Goal: Information Seeking & Learning: Check status

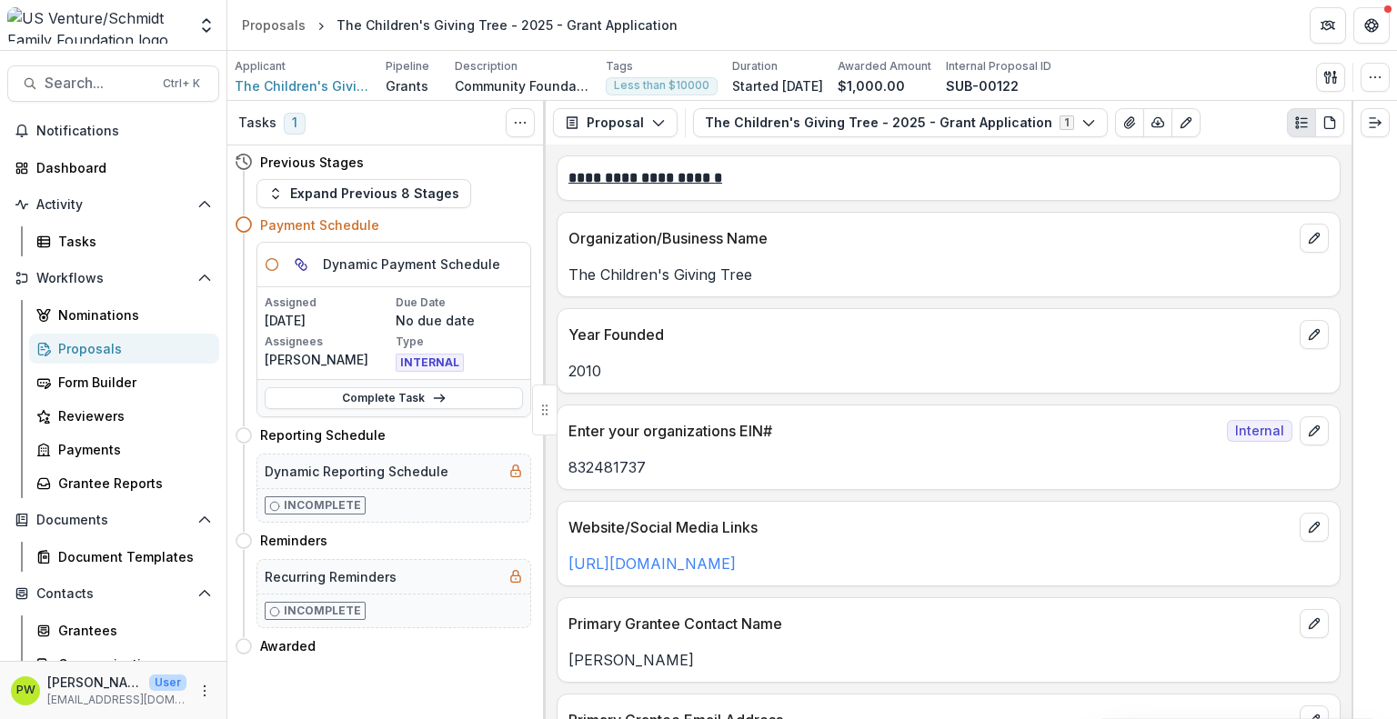
click at [121, 17] on img at bounding box center [96, 25] width 179 height 36
click at [90, 355] on div "Proposals" at bounding box center [131, 348] width 146 height 19
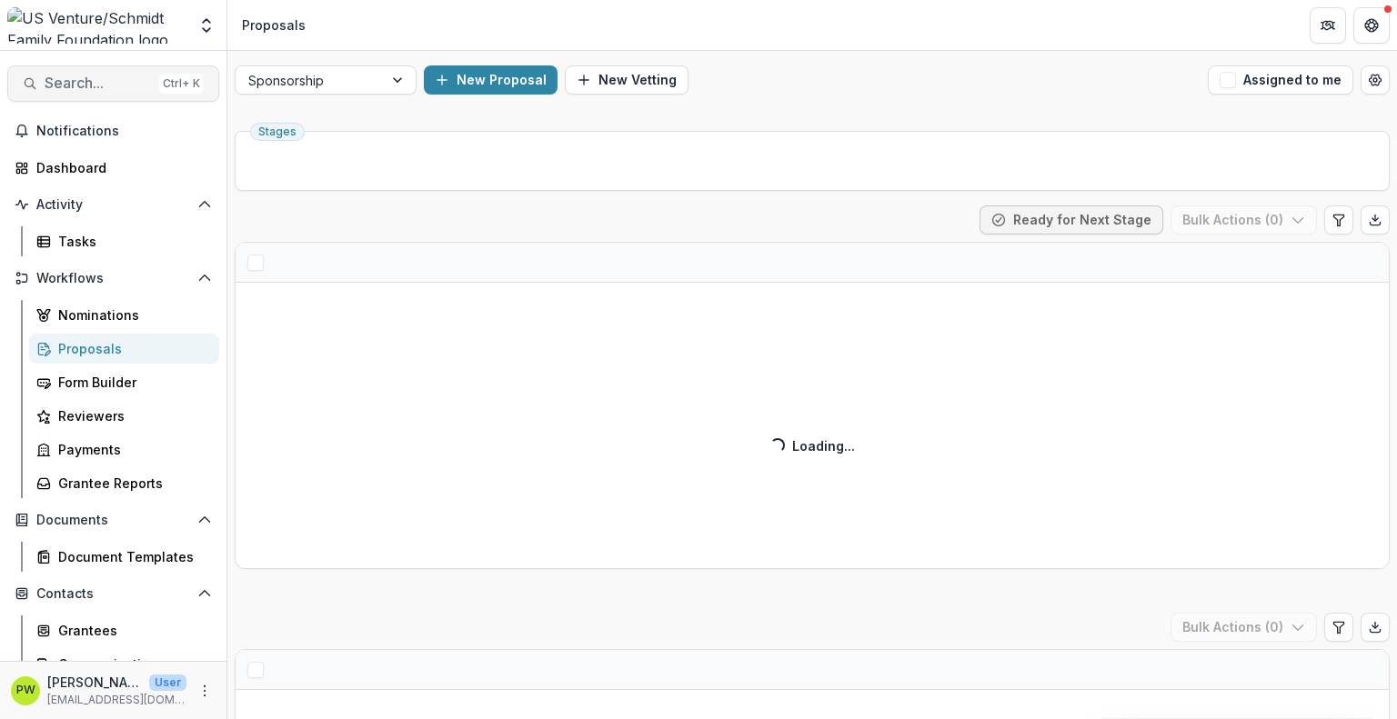
click at [87, 88] on span "Search..." at bounding box center [98, 83] width 107 height 17
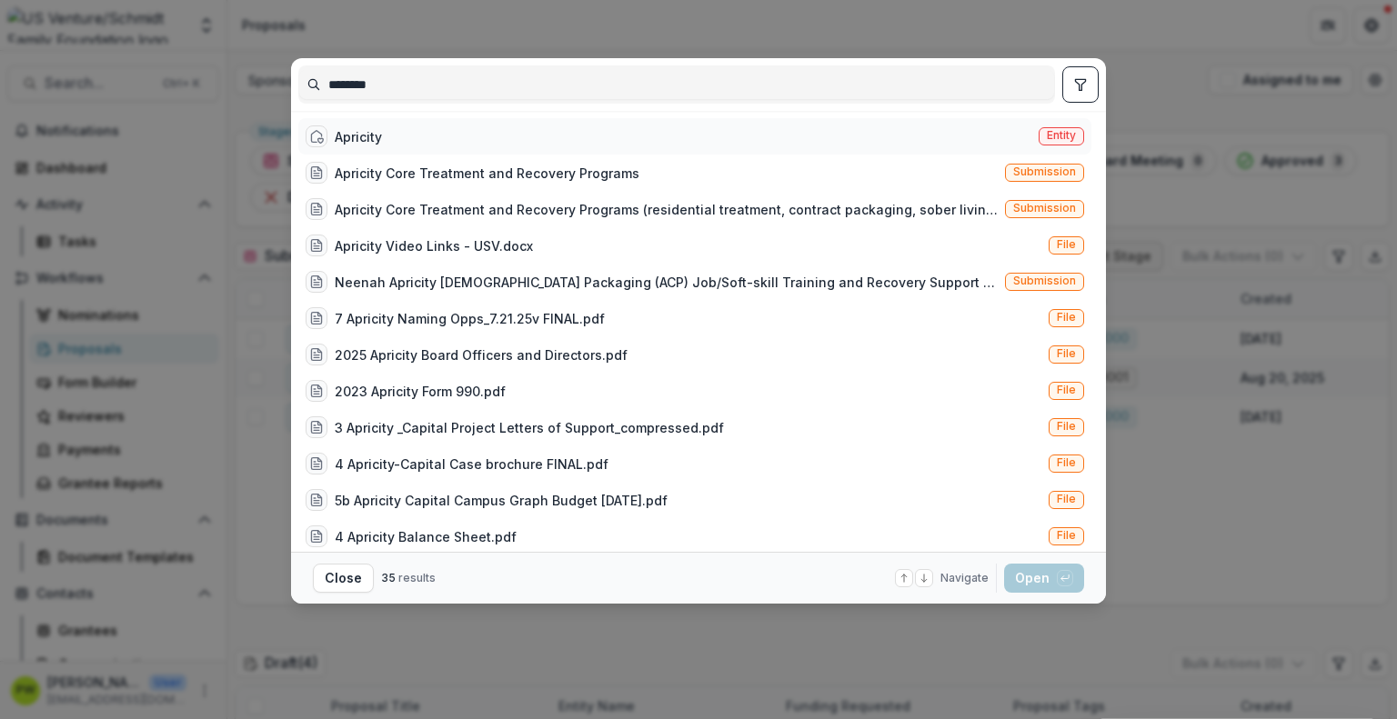
type input "********"
click at [619, 139] on div "Apricity Entity" at bounding box center [694, 136] width 793 height 36
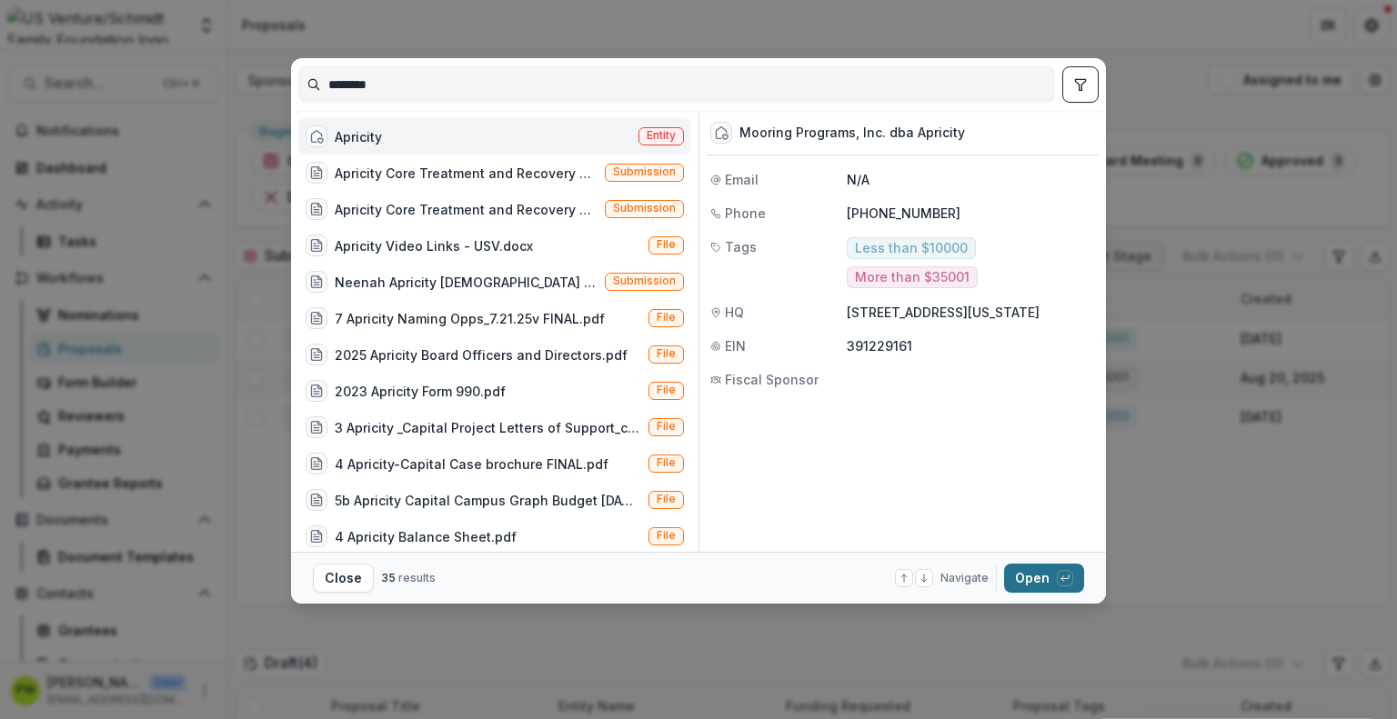
click at [1028, 581] on button "Open with enter key" at bounding box center [1044, 578] width 80 height 29
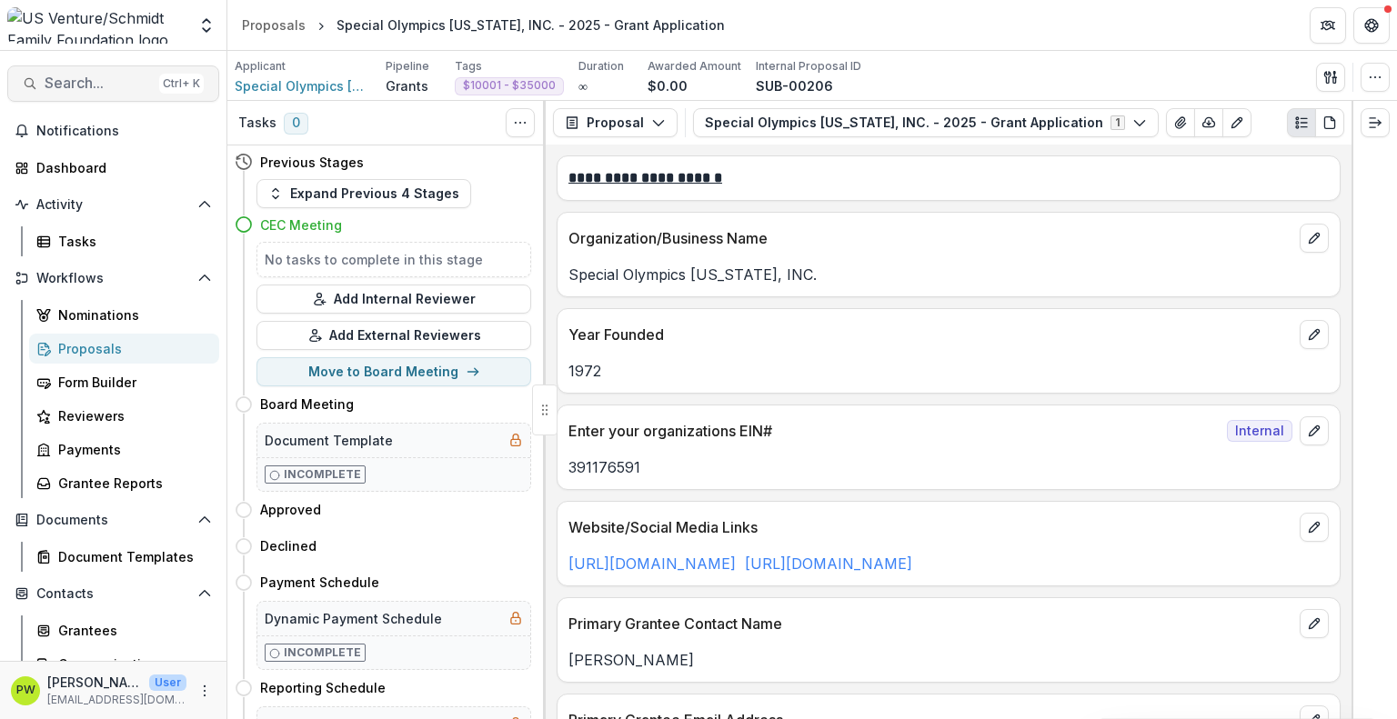
scroll to position [862, 0]
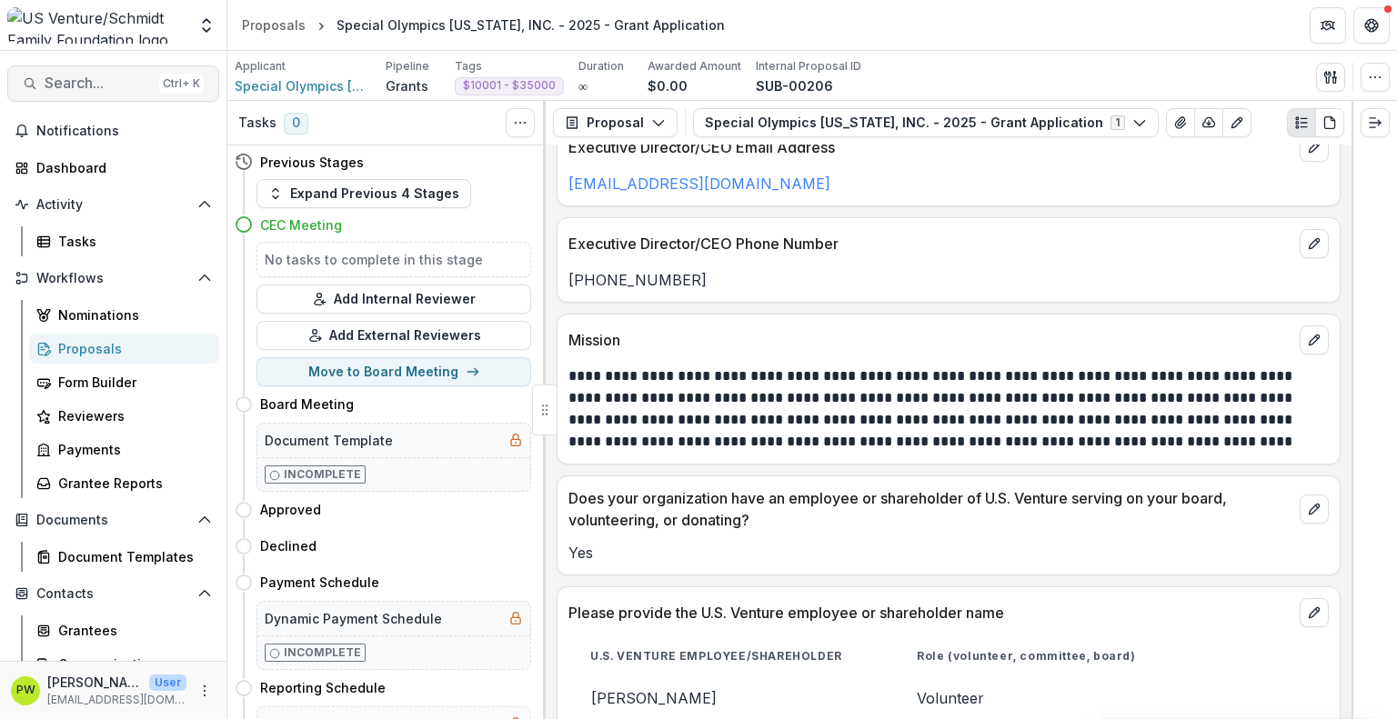
click at [105, 81] on span "Search..." at bounding box center [98, 83] width 107 height 17
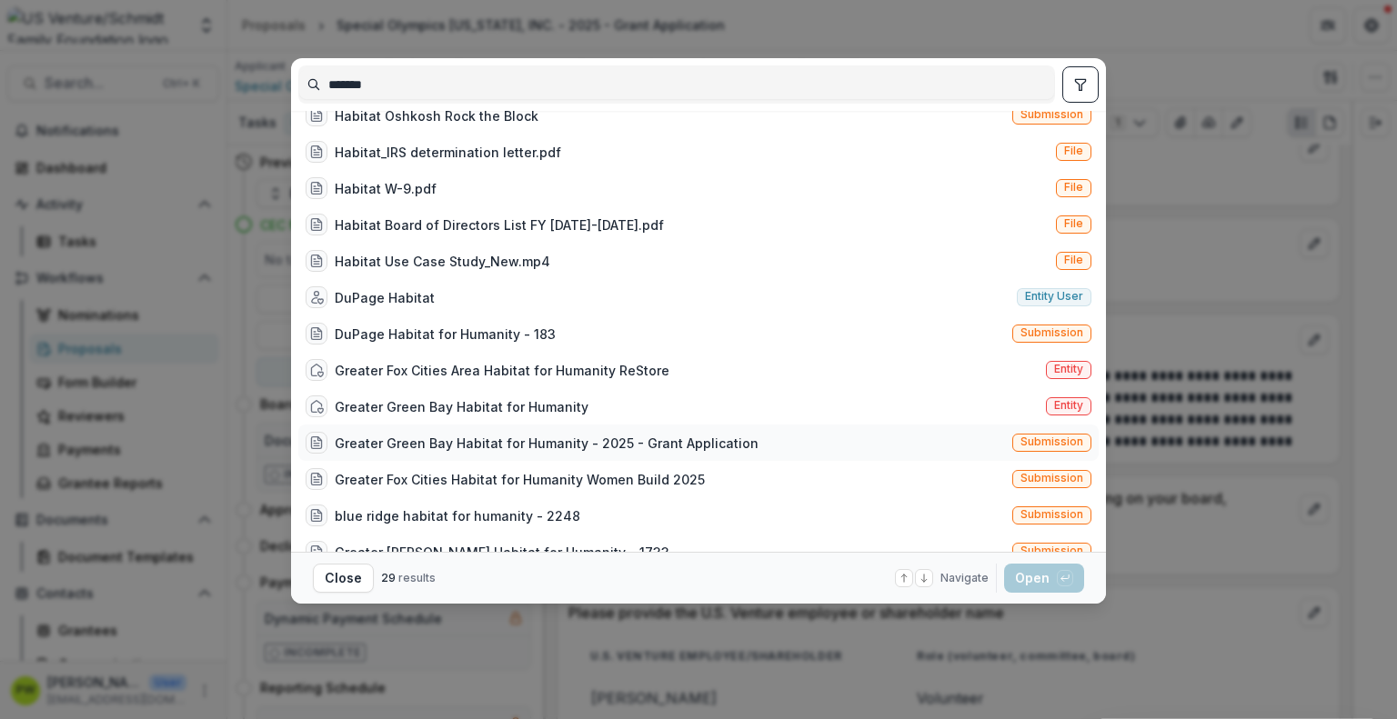
scroll to position [251, 0]
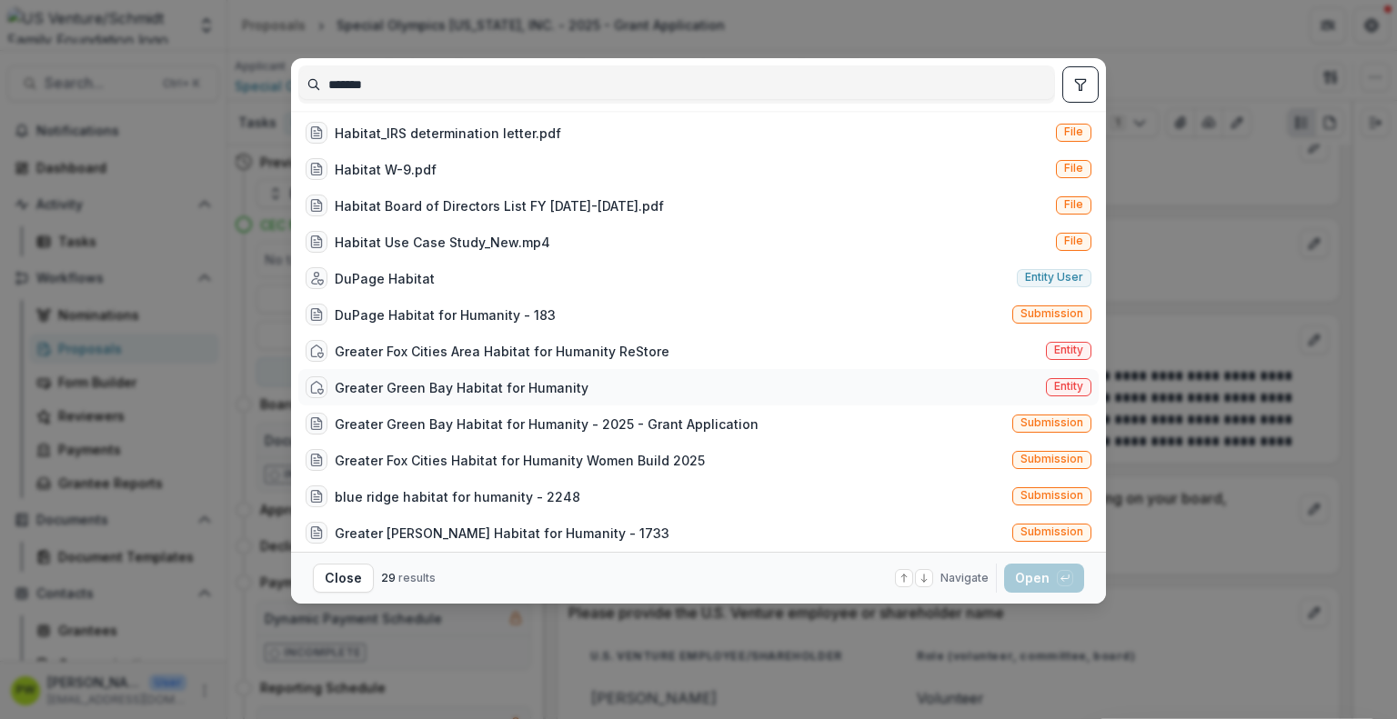
type input "*******"
click at [1063, 388] on span "Entity" at bounding box center [1068, 386] width 29 height 13
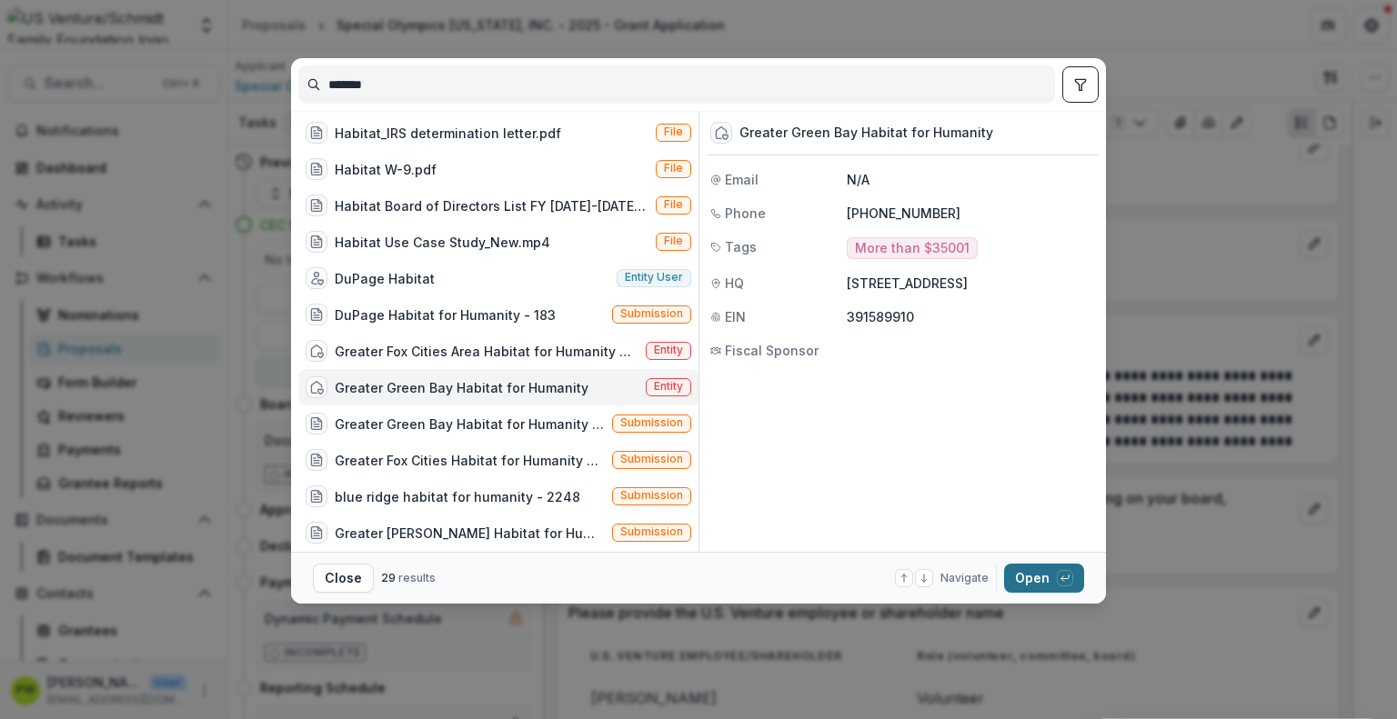
click at [1037, 574] on button "Open with enter key" at bounding box center [1044, 578] width 80 height 29
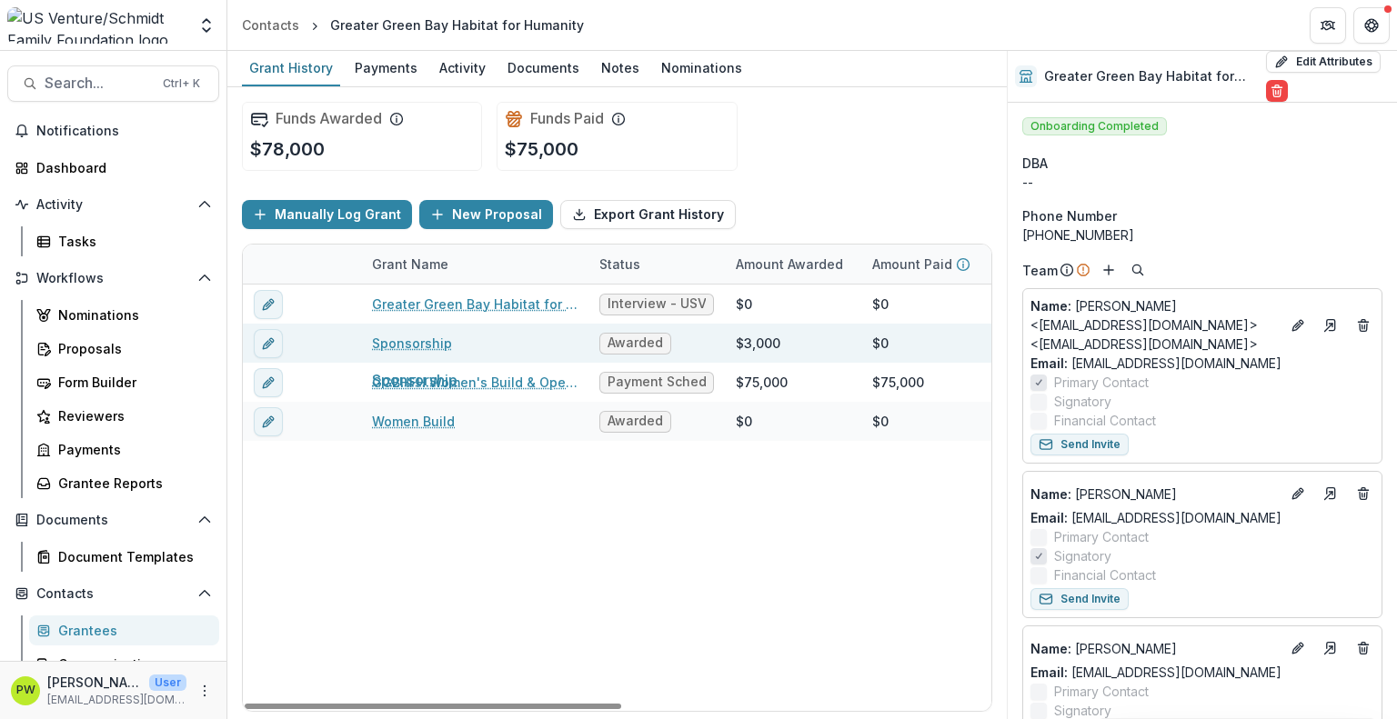
click at [408, 343] on link "Sponsorship" at bounding box center [412, 343] width 80 height 19
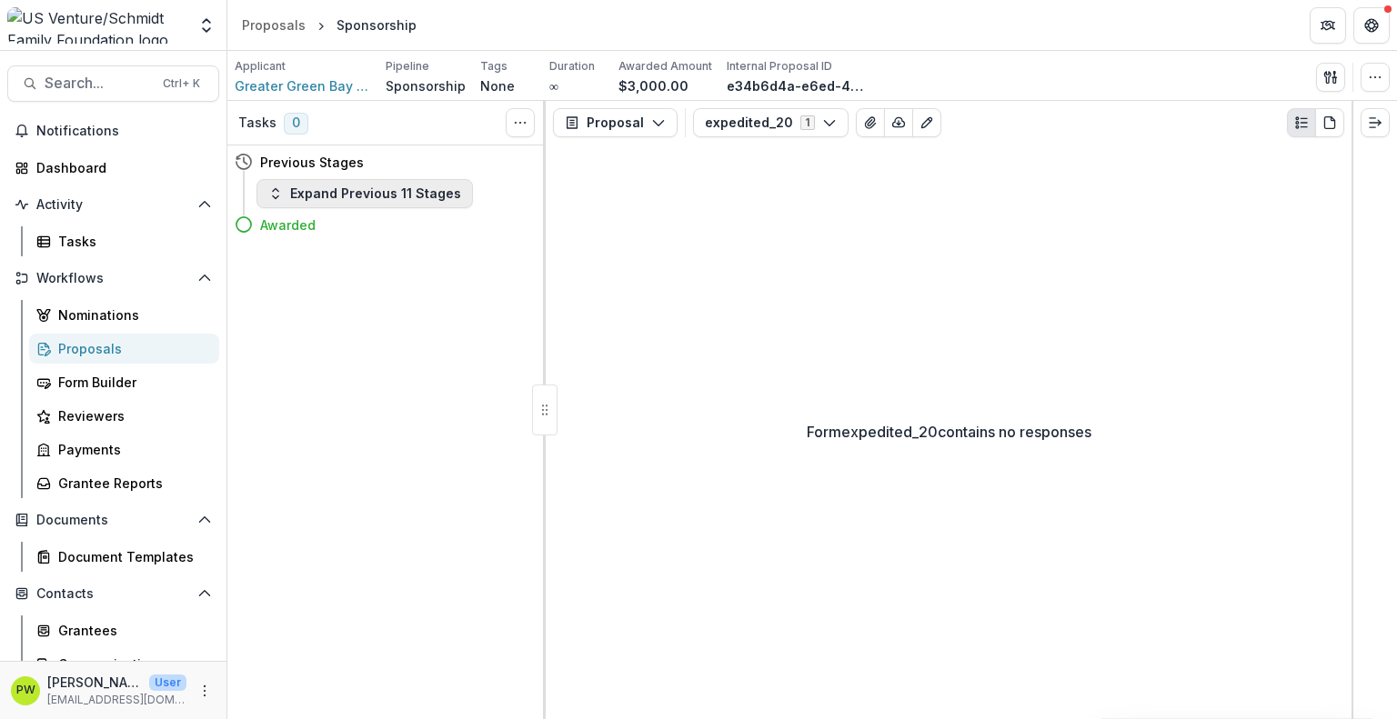
click at [326, 189] on button "Expand Previous 11 Stages" at bounding box center [364, 193] width 216 height 29
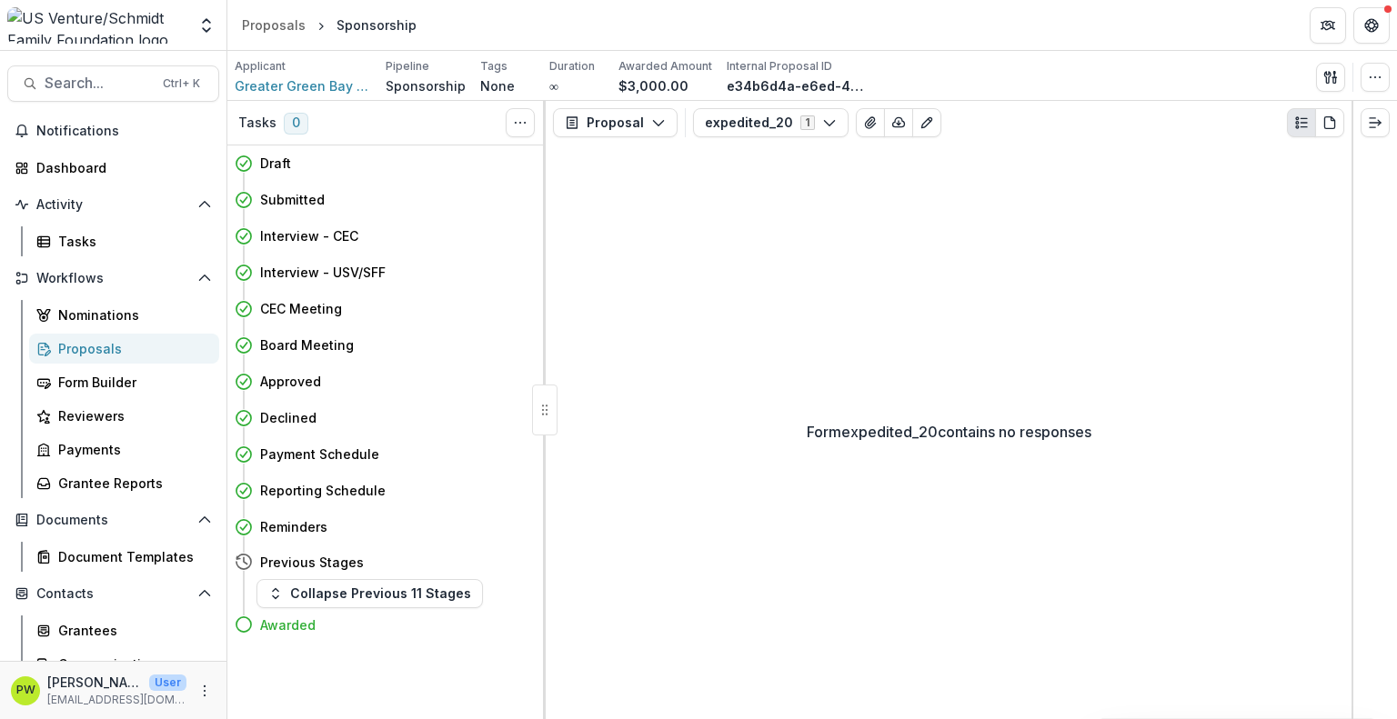
click at [120, 337] on link "Proposals" at bounding box center [124, 349] width 190 height 30
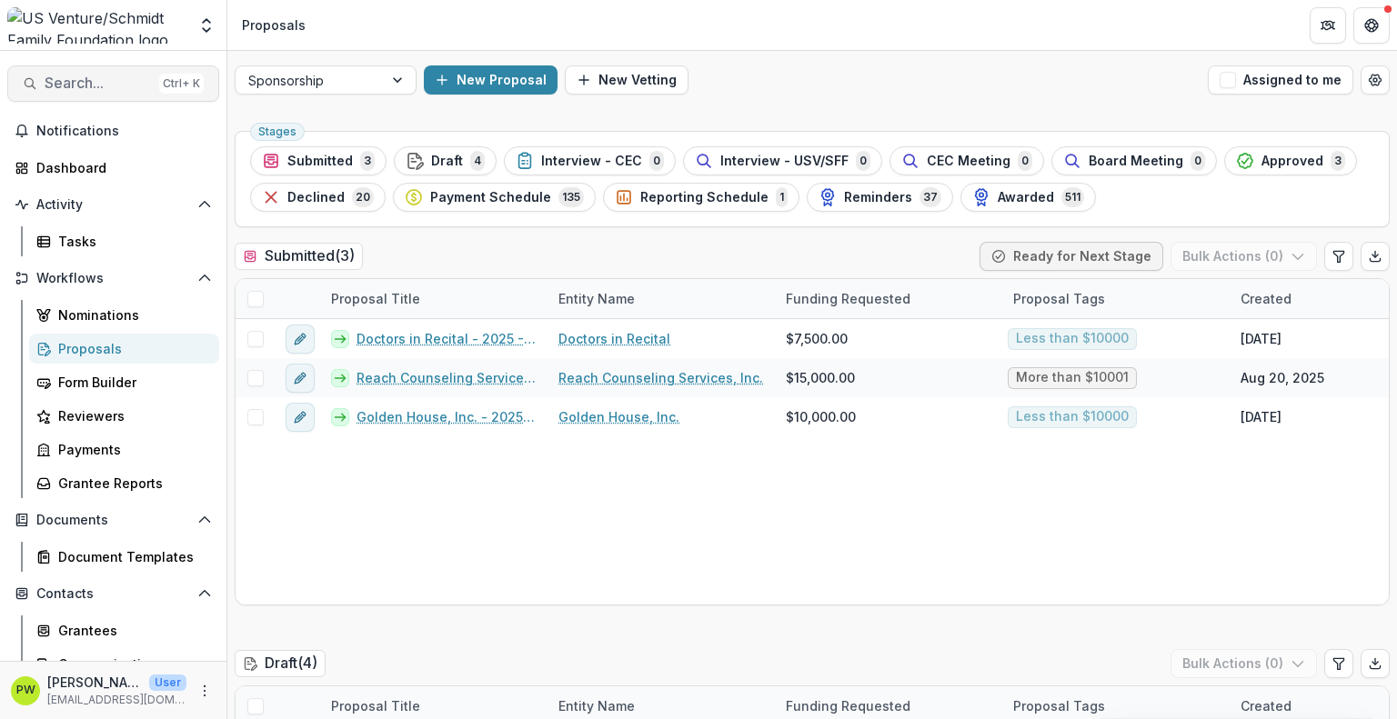
click at [65, 82] on span "Search..." at bounding box center [98, 83] width 107 height 17
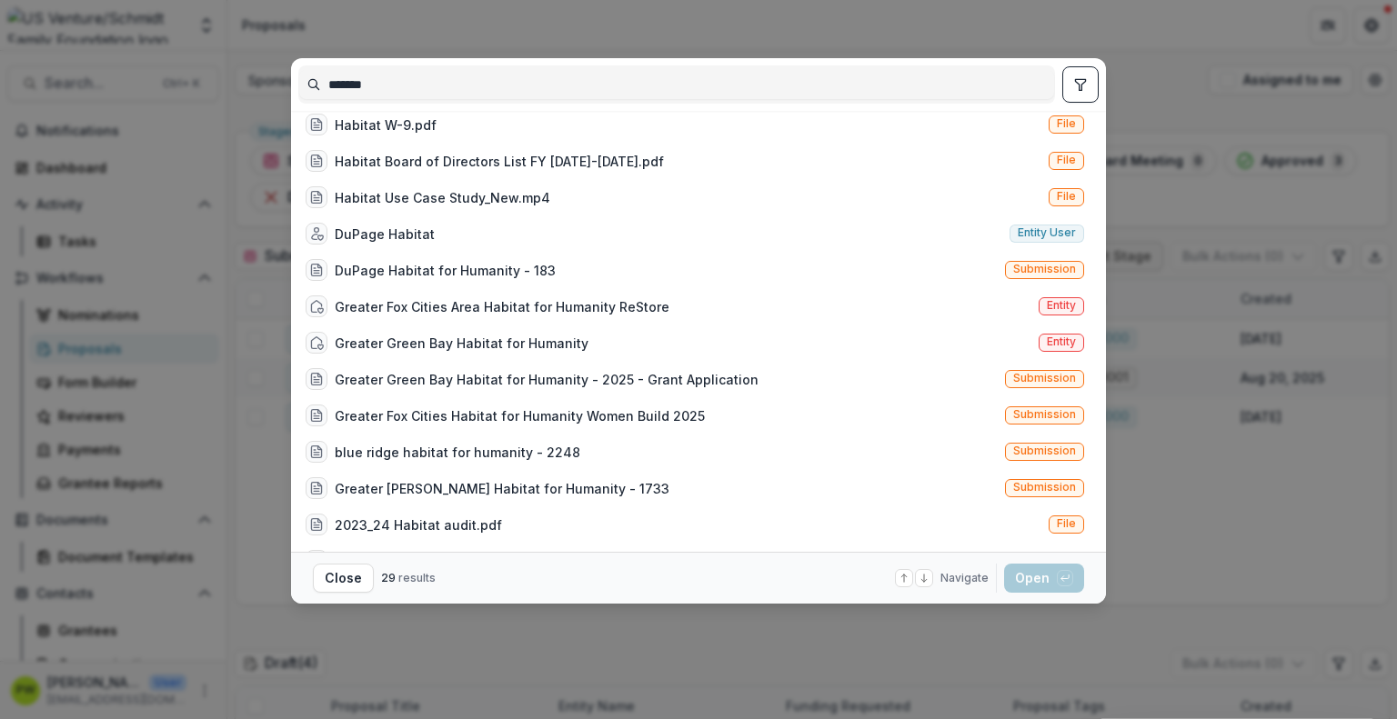
scroll to position [299, 0]
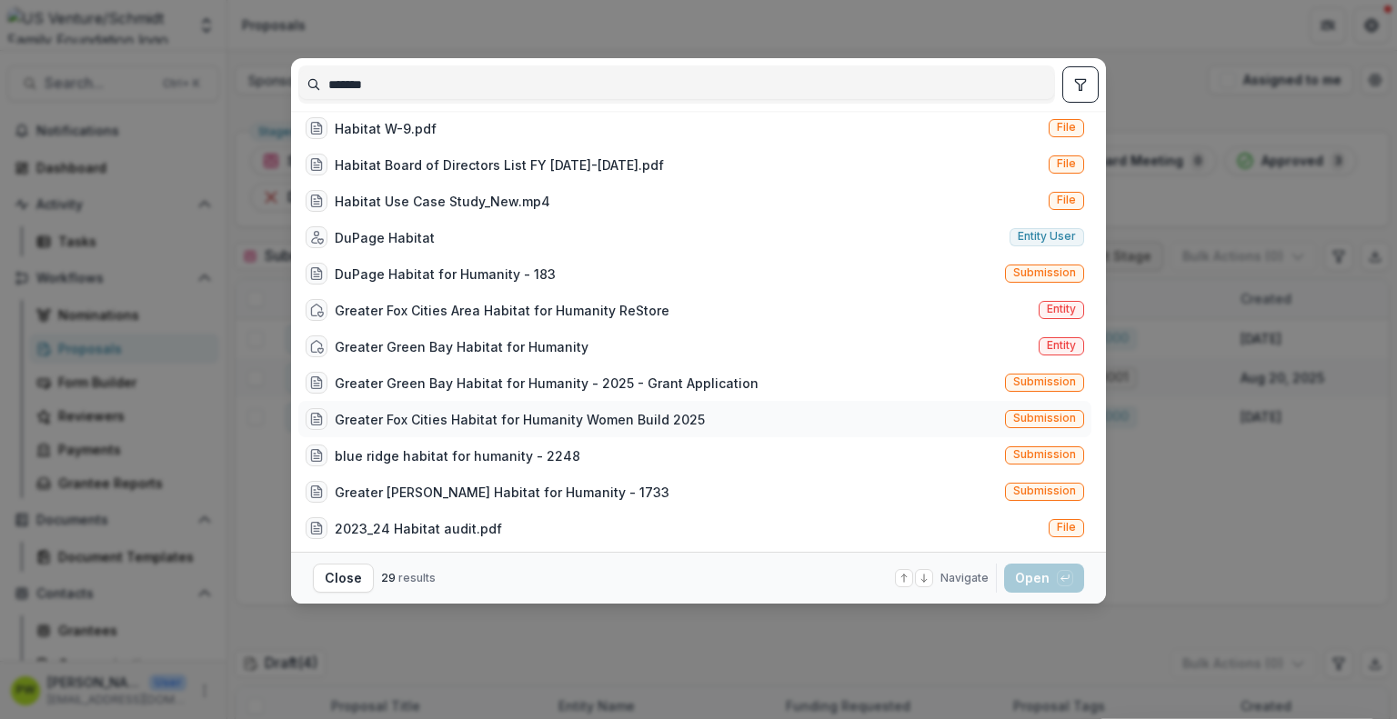
type input "*******"
click at [913, 423] on div "Greater Fox Cities Habitat for Humanity Women Build 2025 Submission" at bounding box center [694, 419] width 793 height 36
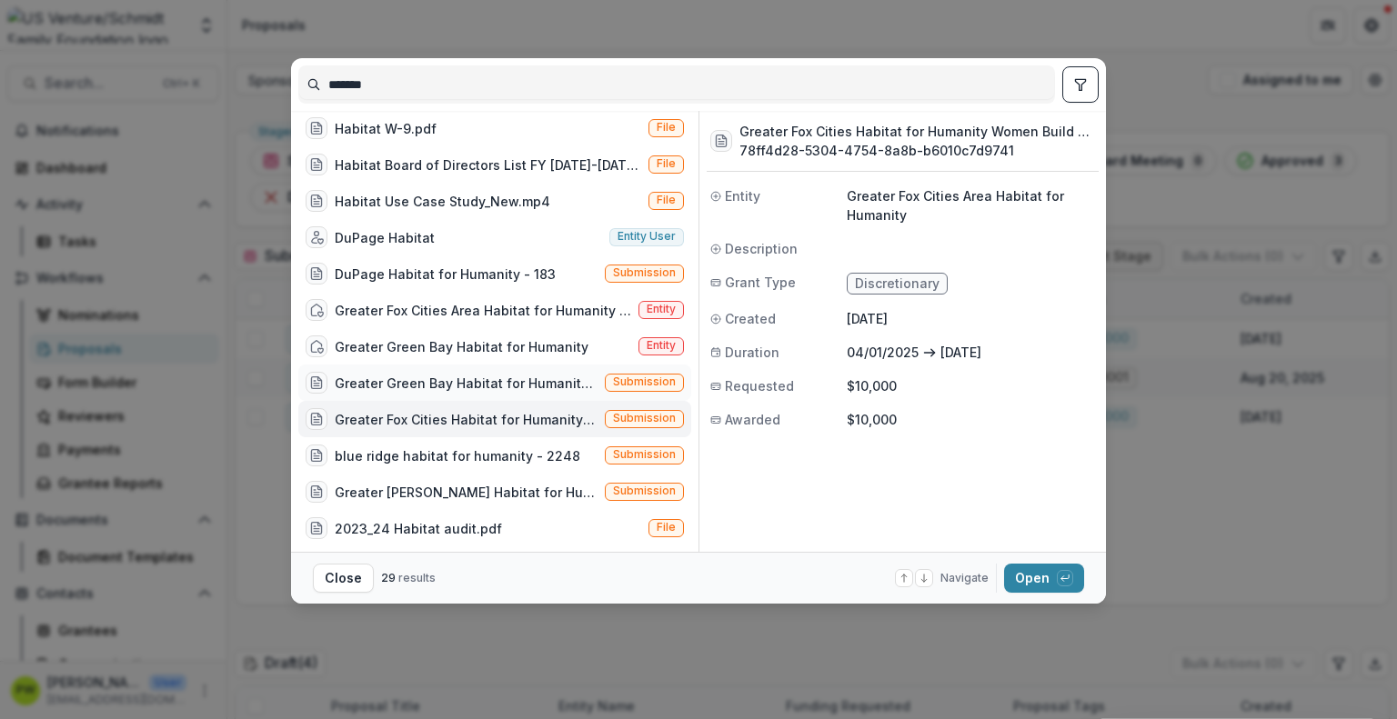
click at [506, 377] on div "Greater Green Bay Habitat for Humanity - 2025 - Grant Application" at bounding box center [466, 383] width 263 height 19
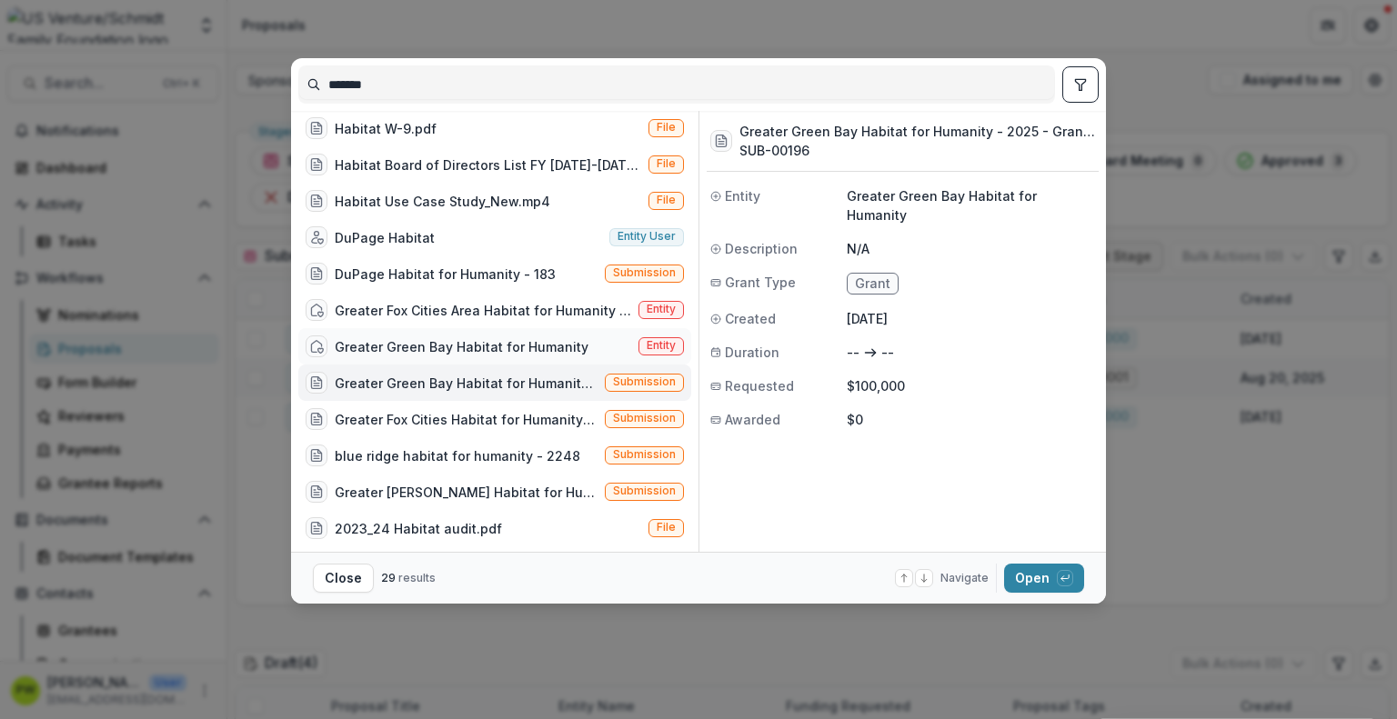
click at [531, 354] on div "Greater Green Bay Habitat for Humanity" at bounding box center [462, 346] width 254 height 19
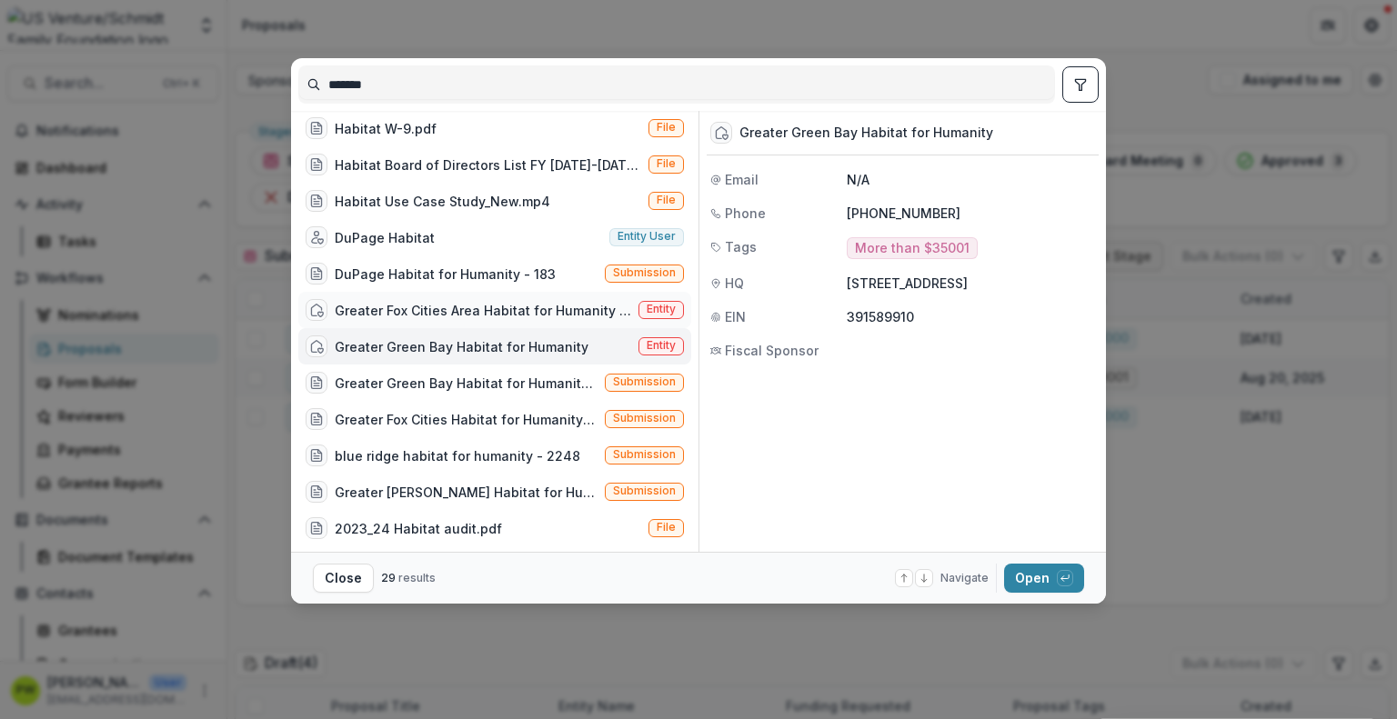
click at [551, 317] on div "Greater Fox Cities Area Habitat for Humanity ReStore" at bounding box center [483, 310] width 296 height 19
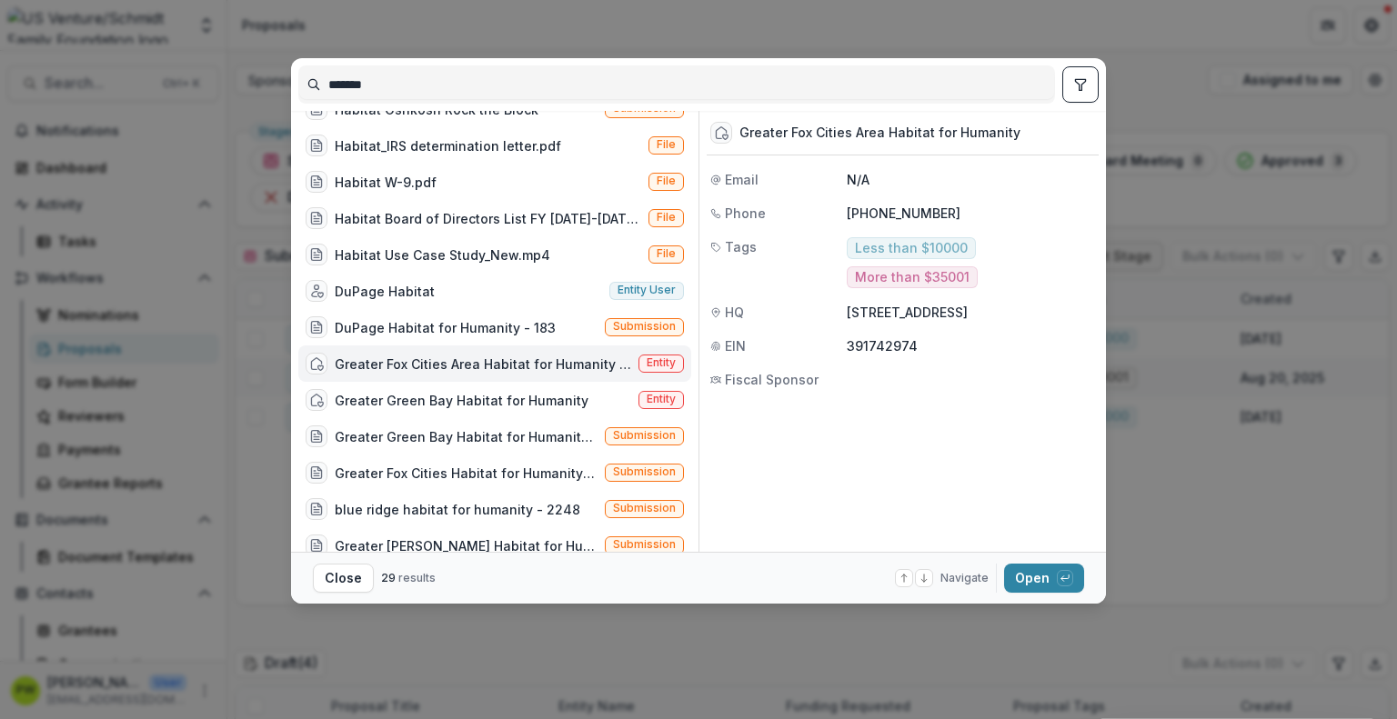
scroll to position [245, 0]
click at [1164, 260] on div "******* Habitat for Humanity of Oshkosh Entity Habitat for Humanity of [GEOGRAP…" at bounding box center [698, 359] width 1397 height 719
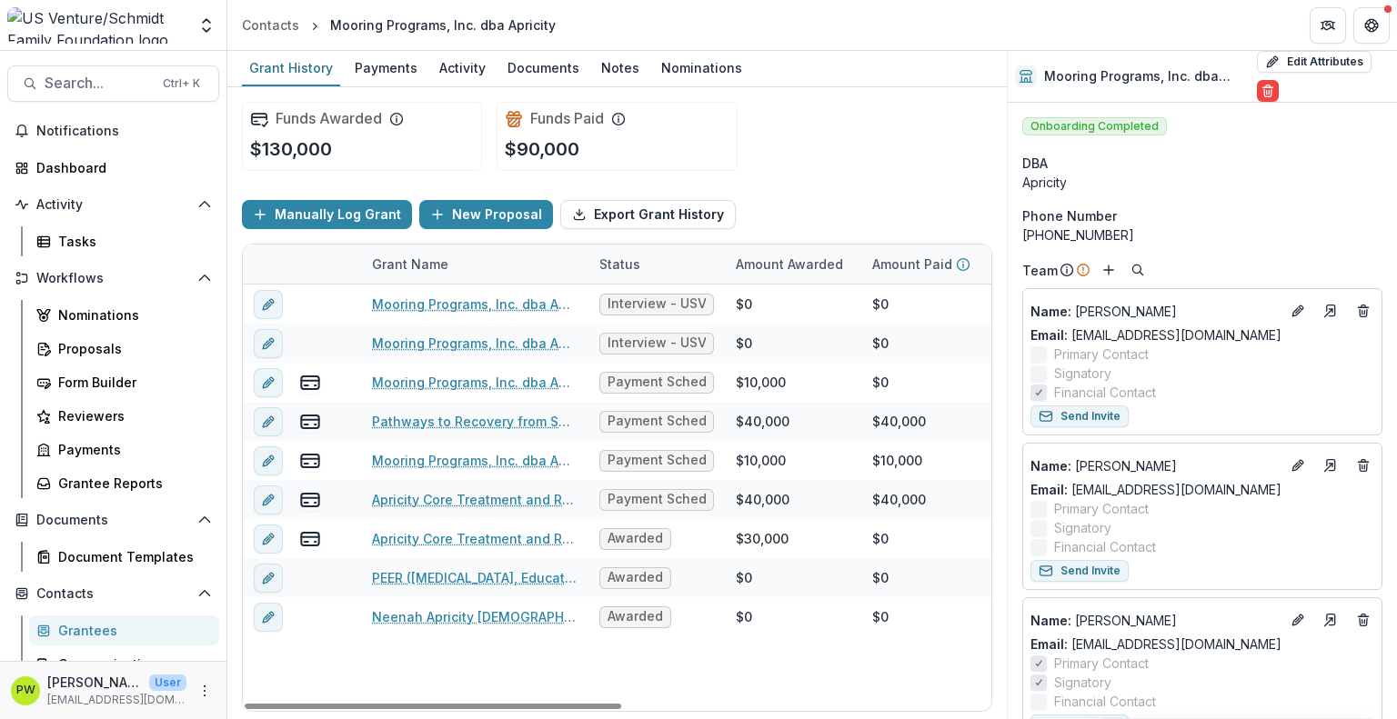
click at [134, 24] on img at bounding box center [96, 25] width 179 height 36
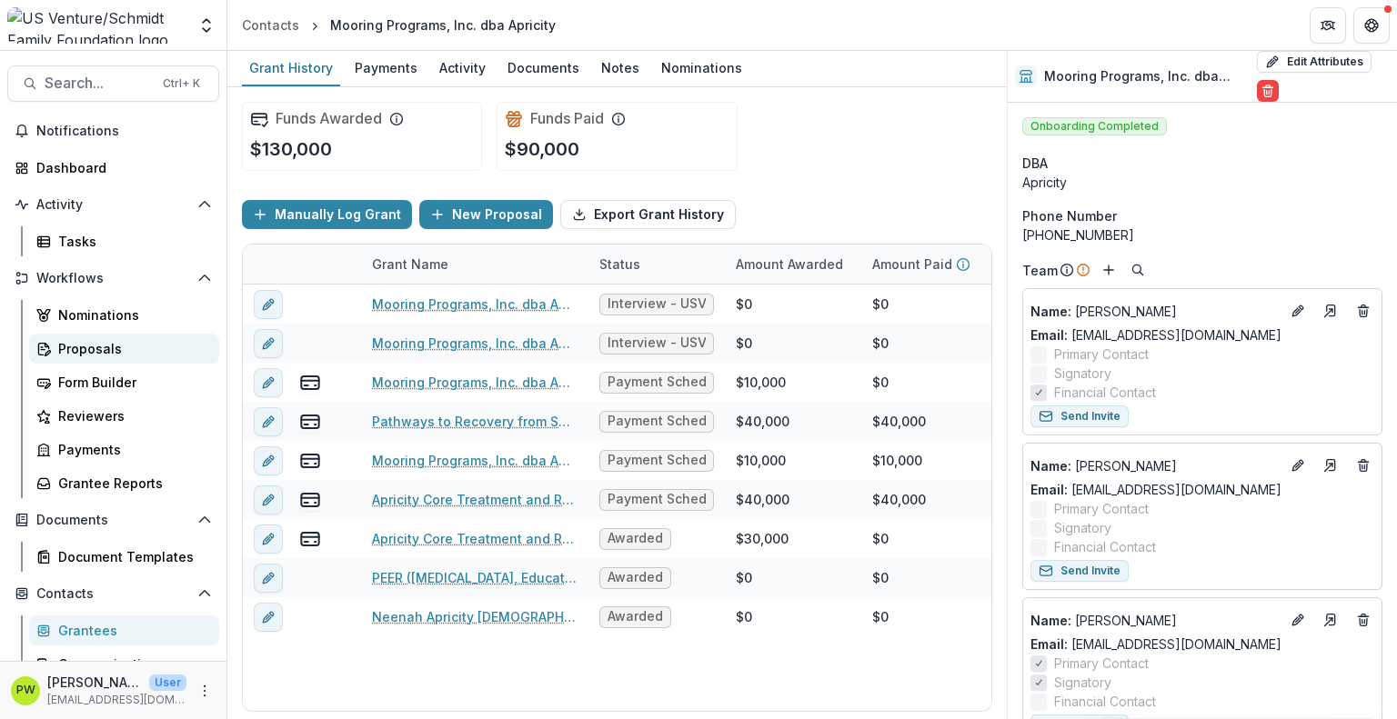
click at [91, 357] on div "Proposals" at bounding box center [131, 348] width 146 height 19
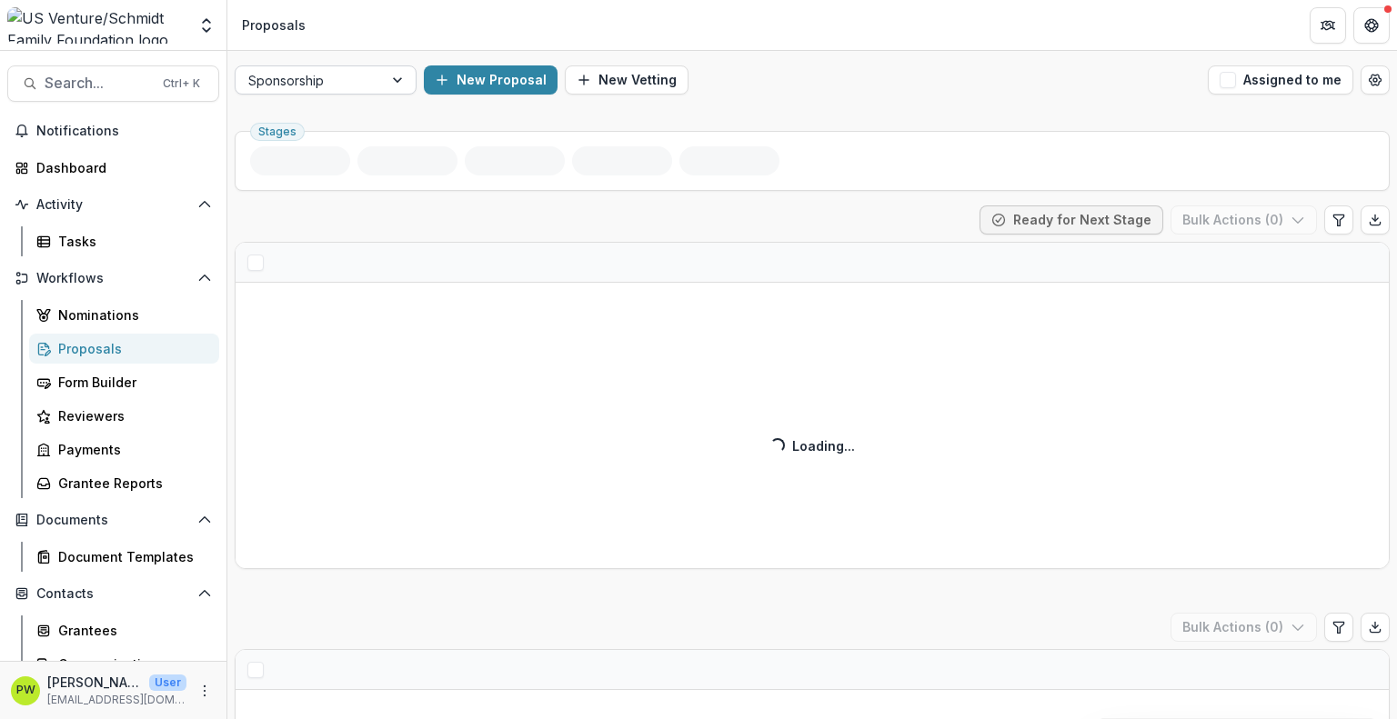
click at [373, 83] on div "Sponsorship" at bounding box center [309, 80] width 147 height 26
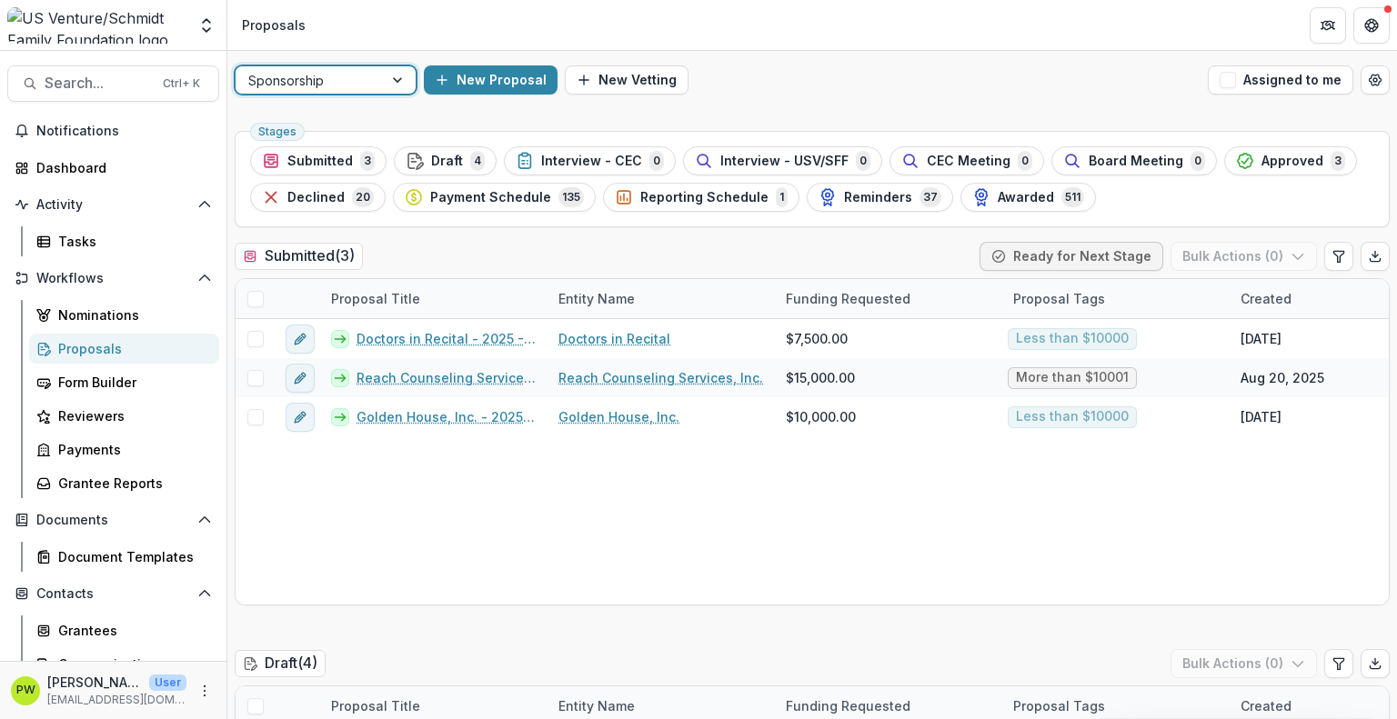
click at [372, 88] on div "Sponsorship" at bounding box center [309, 80] width 147 height 26
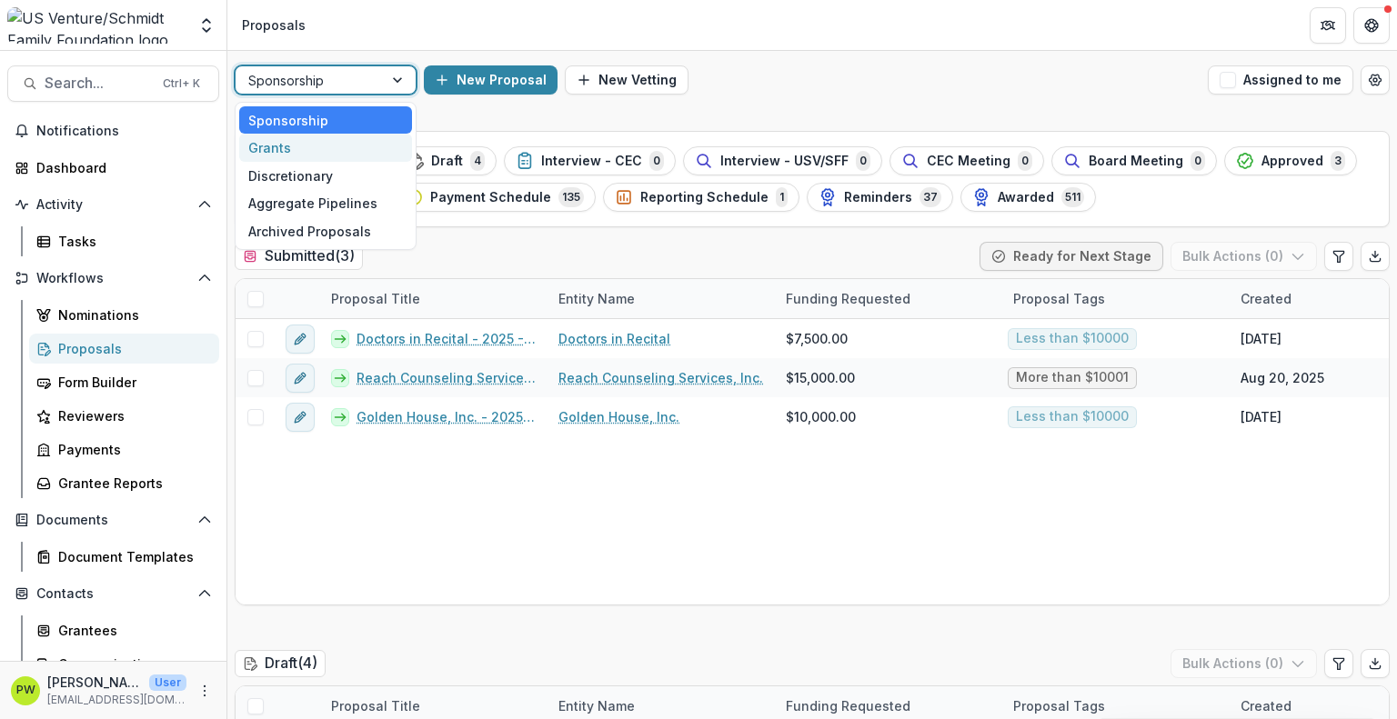
click at [351, 145] on div "Grants" at bounding box center [325, 148] width 173 height 28
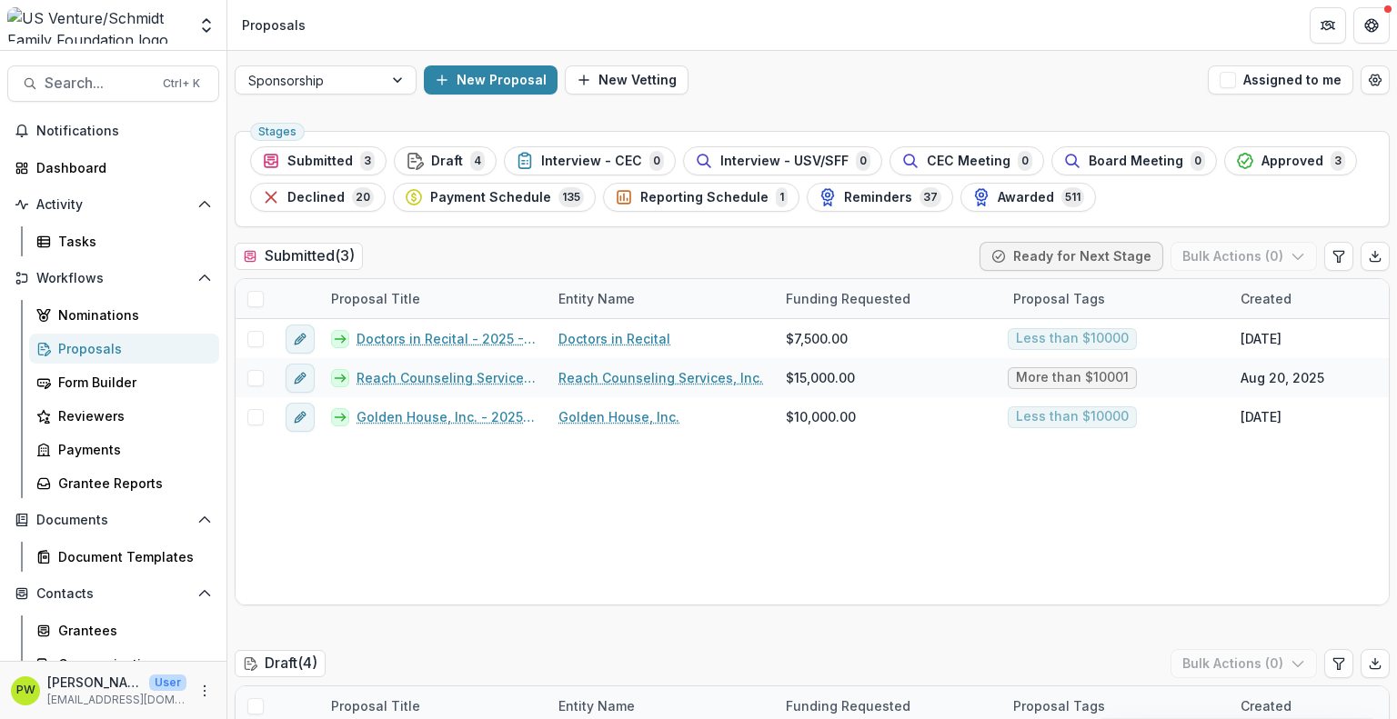
click at [965, 163] on span "CEC Meeting" at bounding box center [969, 161] width 84 height 15
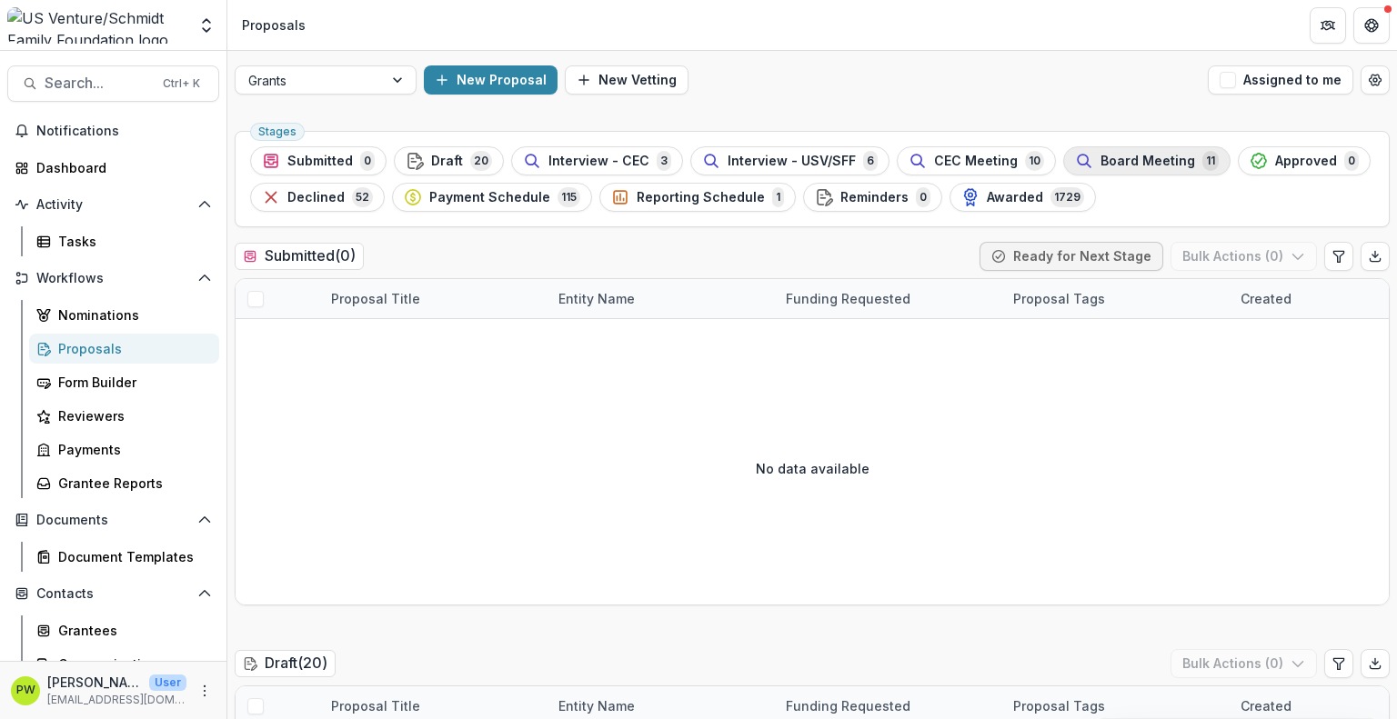
click at [1131, 164] on span "Board Meeting" at bounding box center [1147, 161] width 95 height 15
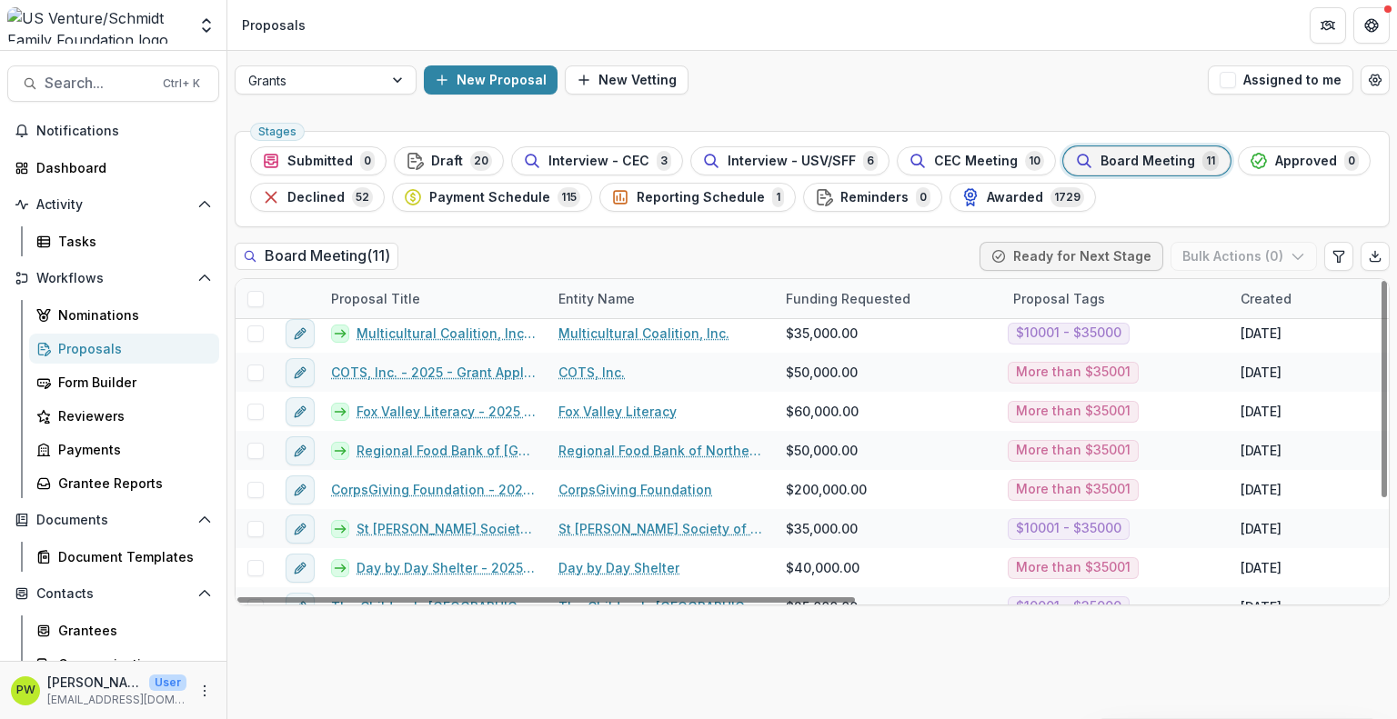
scroll to position [11, 0]
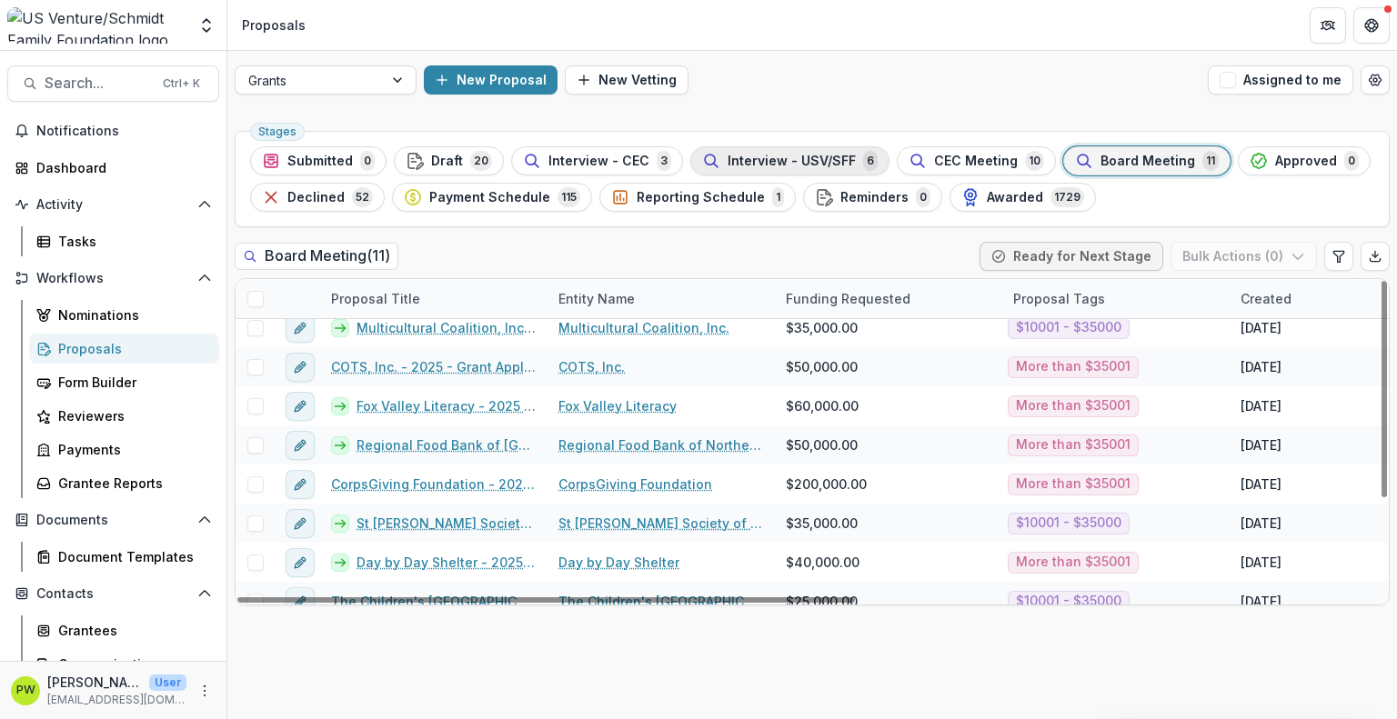
click at [819, 166] on span "Interview - USV/SFF" at bounding box center [792, 161] width 128 height 15
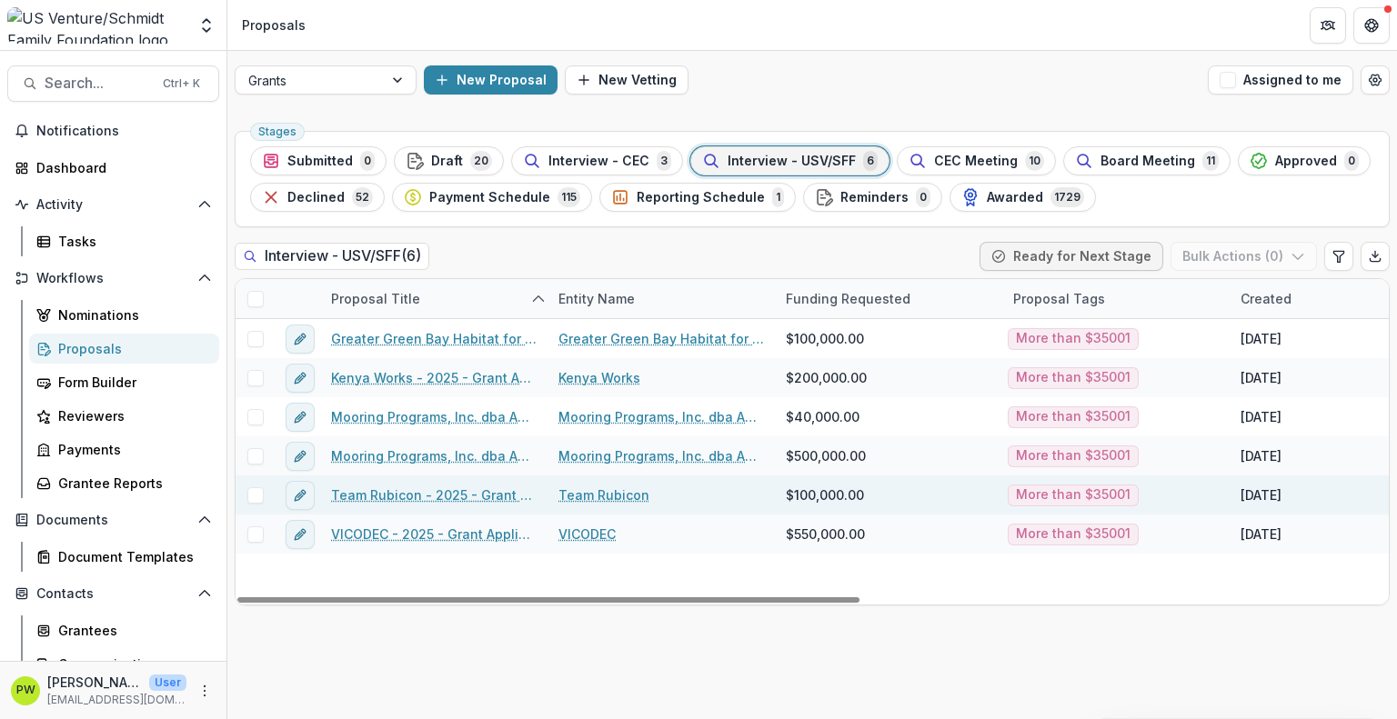
click at [486, 497] on link "Team Rubicon - 2025 - Grant Application" at bounding box center [434, 495] width 206 height 19
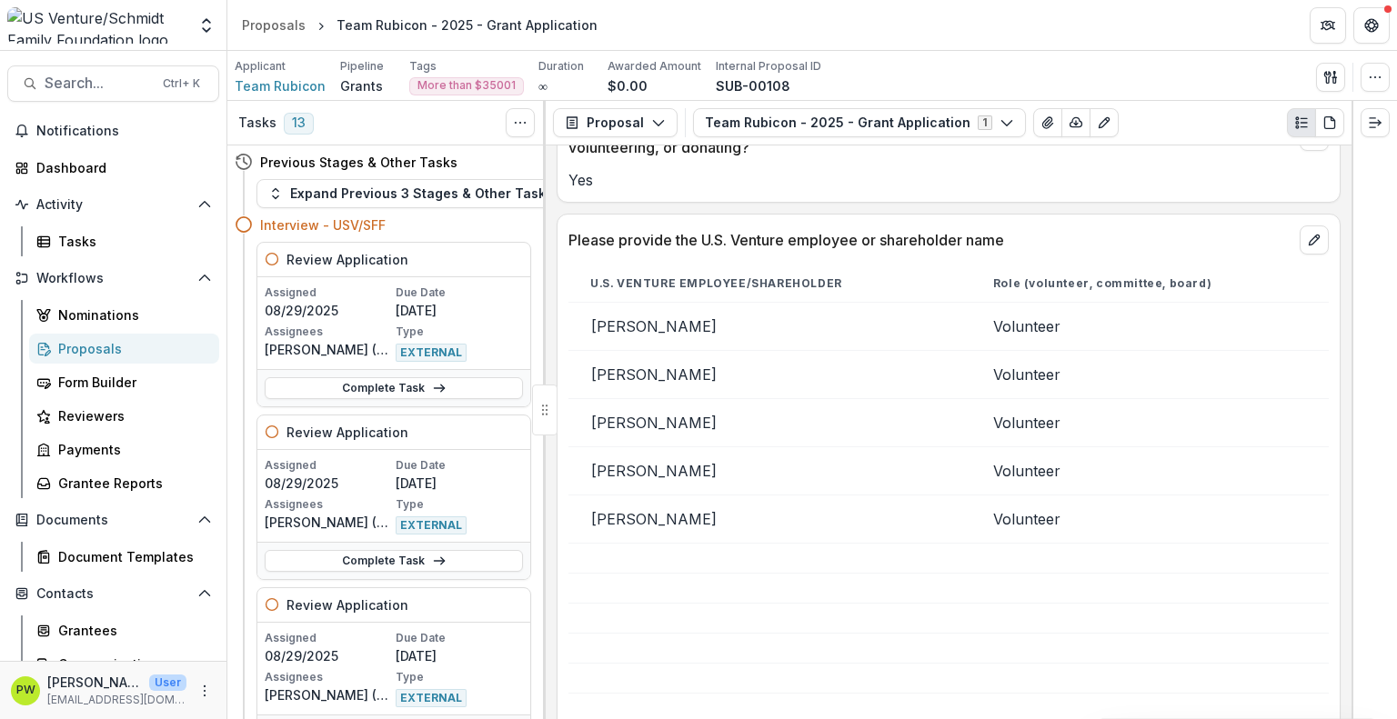
scroll to position [1190, 0]
click at [103, 347] on div "Proposals" at bounding box center [131, 348] width 146 height 19
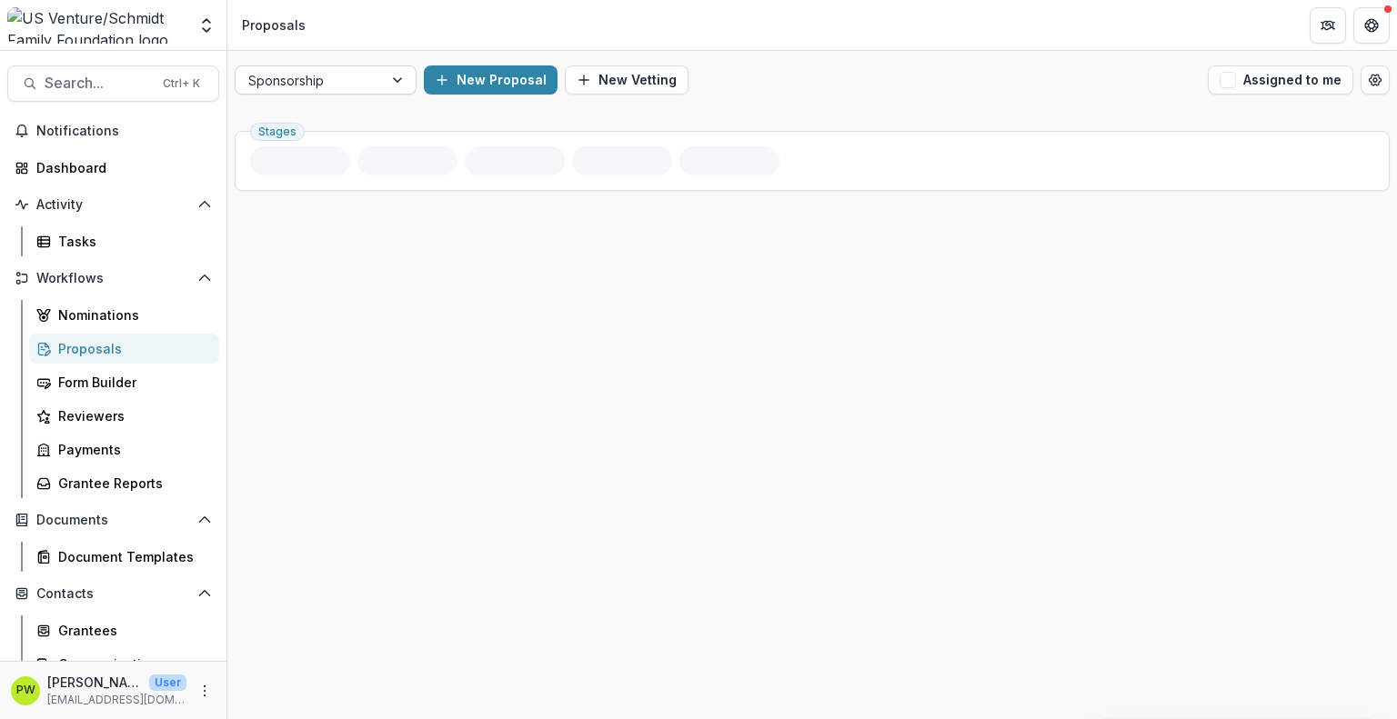
click at [379, 86] on div "Sponsorship" at bounding box center [309, 80] width 147 height 26
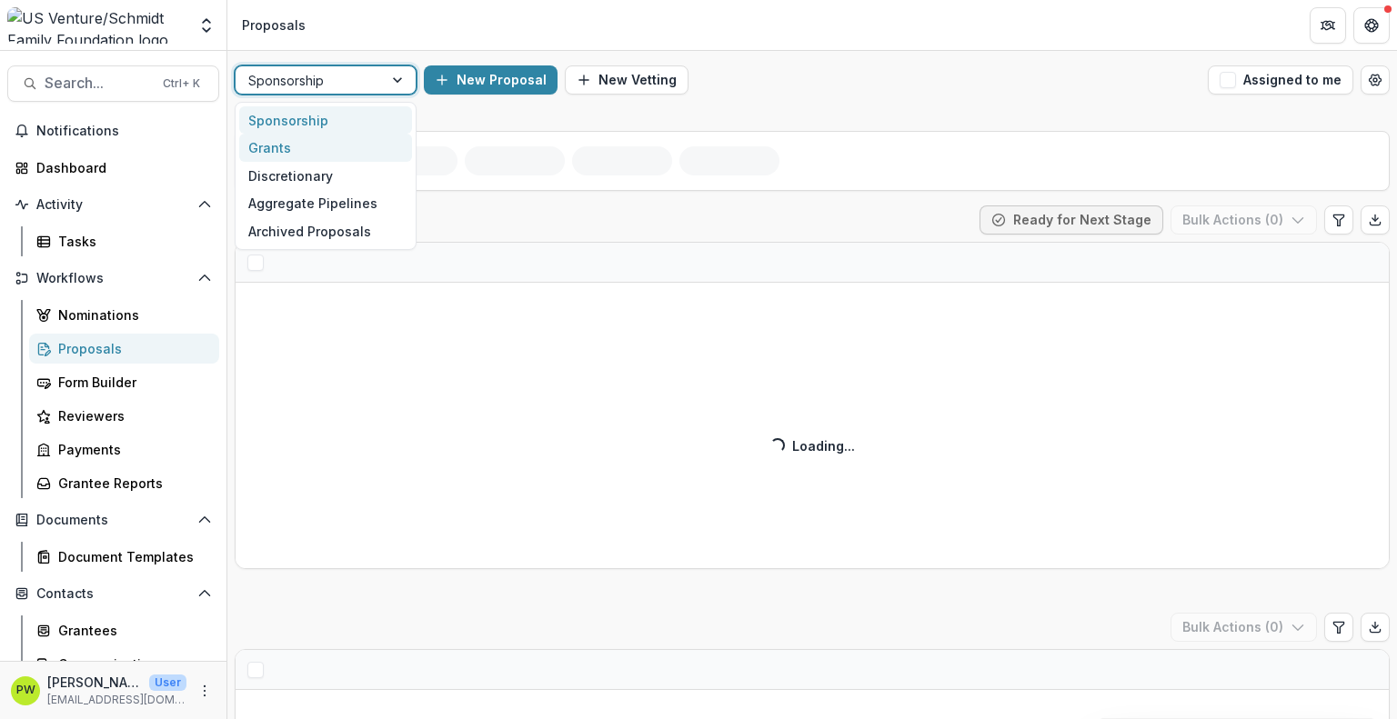
click at [351, 148] on div "Grants" at bounding box center [325, 148] width 173 height 28
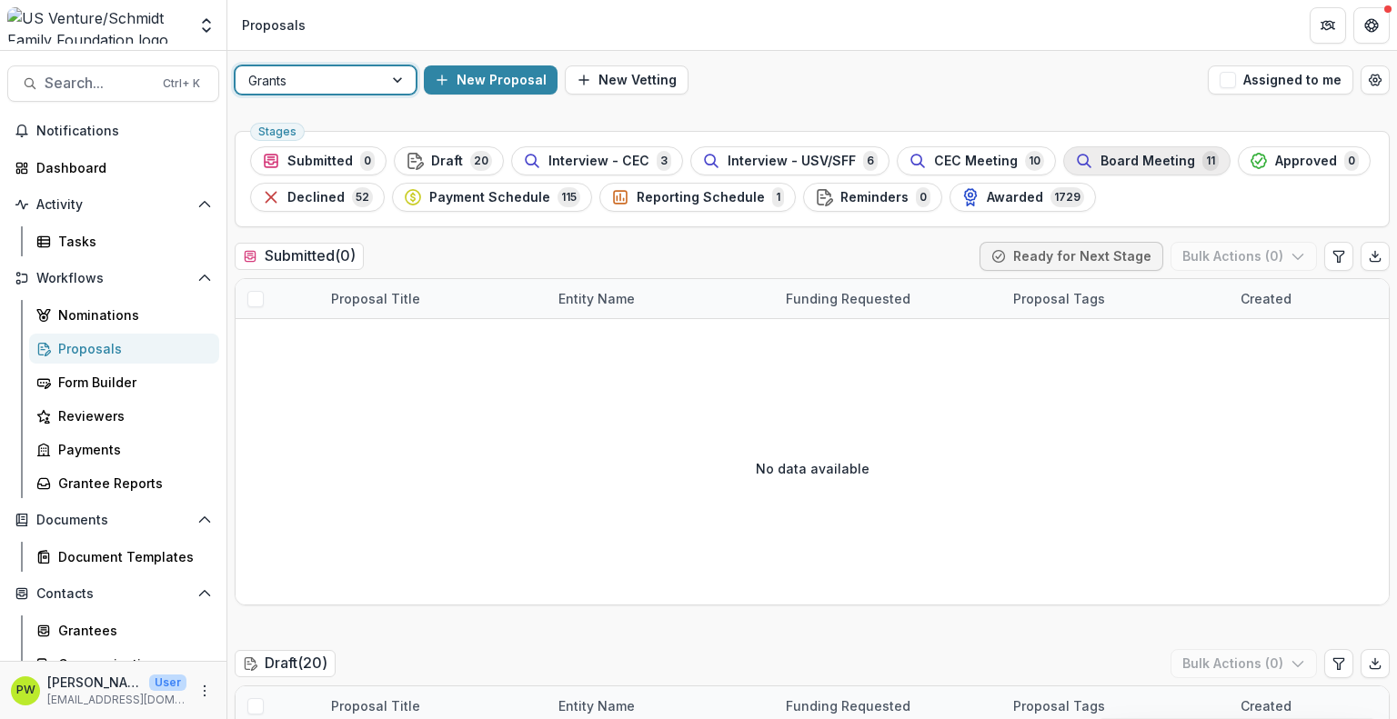
click at [1100, 163] on span "Board Meeting" at bounding box center [1147, 161] width 95 height 15
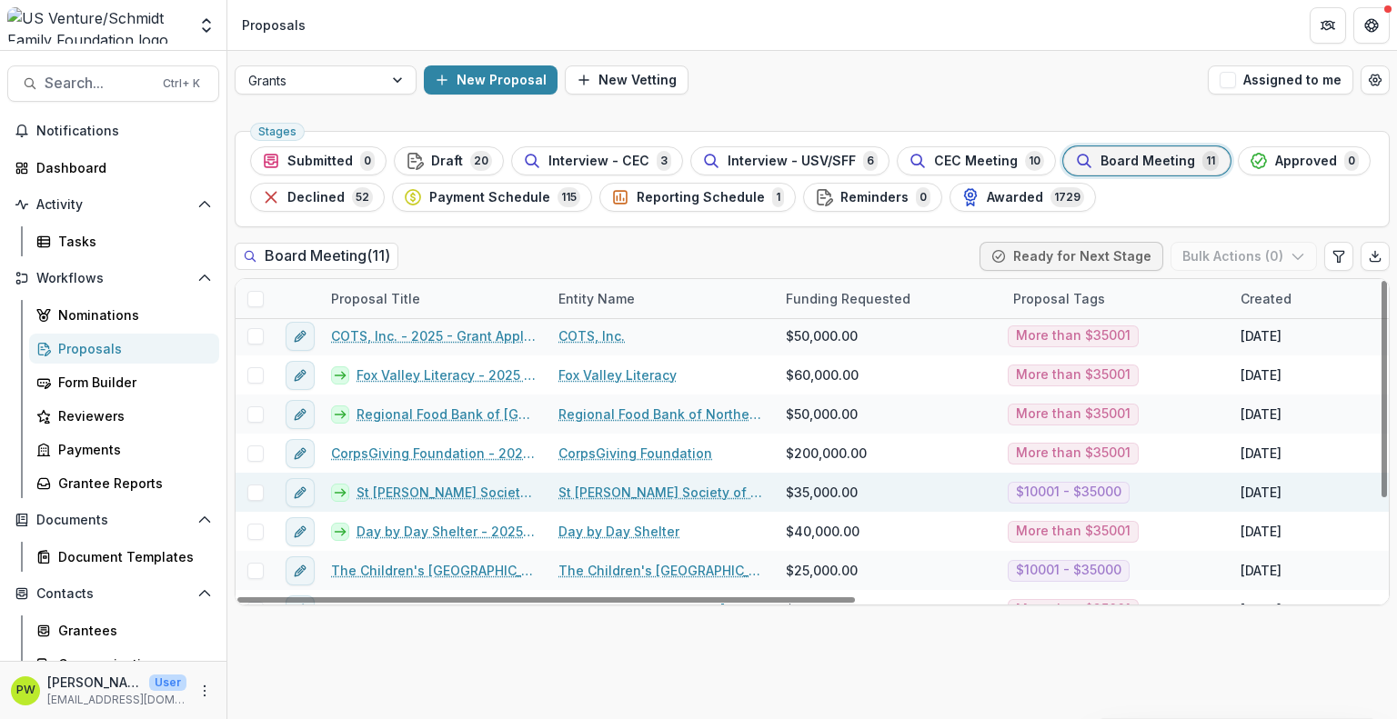
scroll to position [44, 0]
